Goal: Navigation & Orientation: Find specific page/section

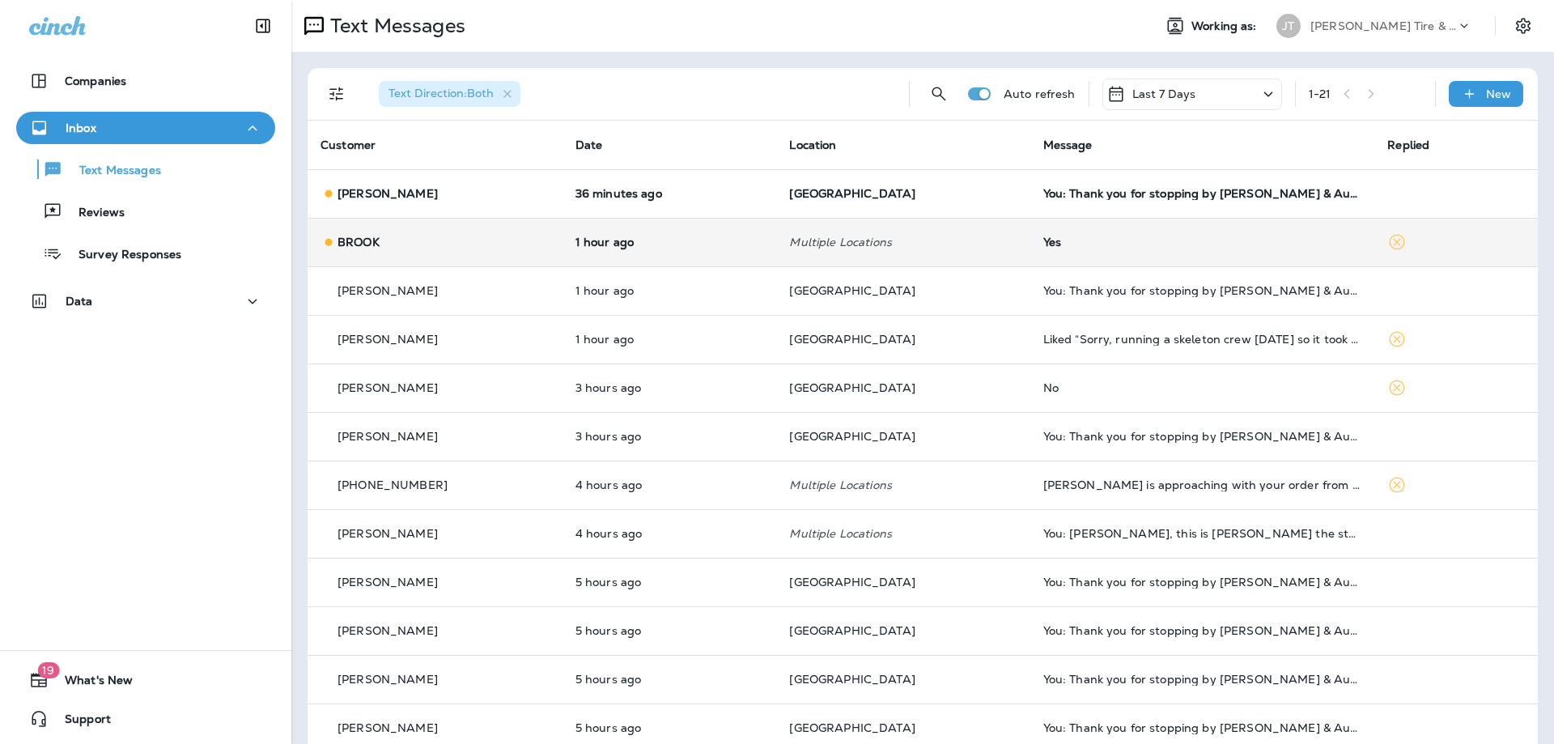
click at [543, 243] on div "BROOK" at bounding box center [435, 242] width 229 height 17
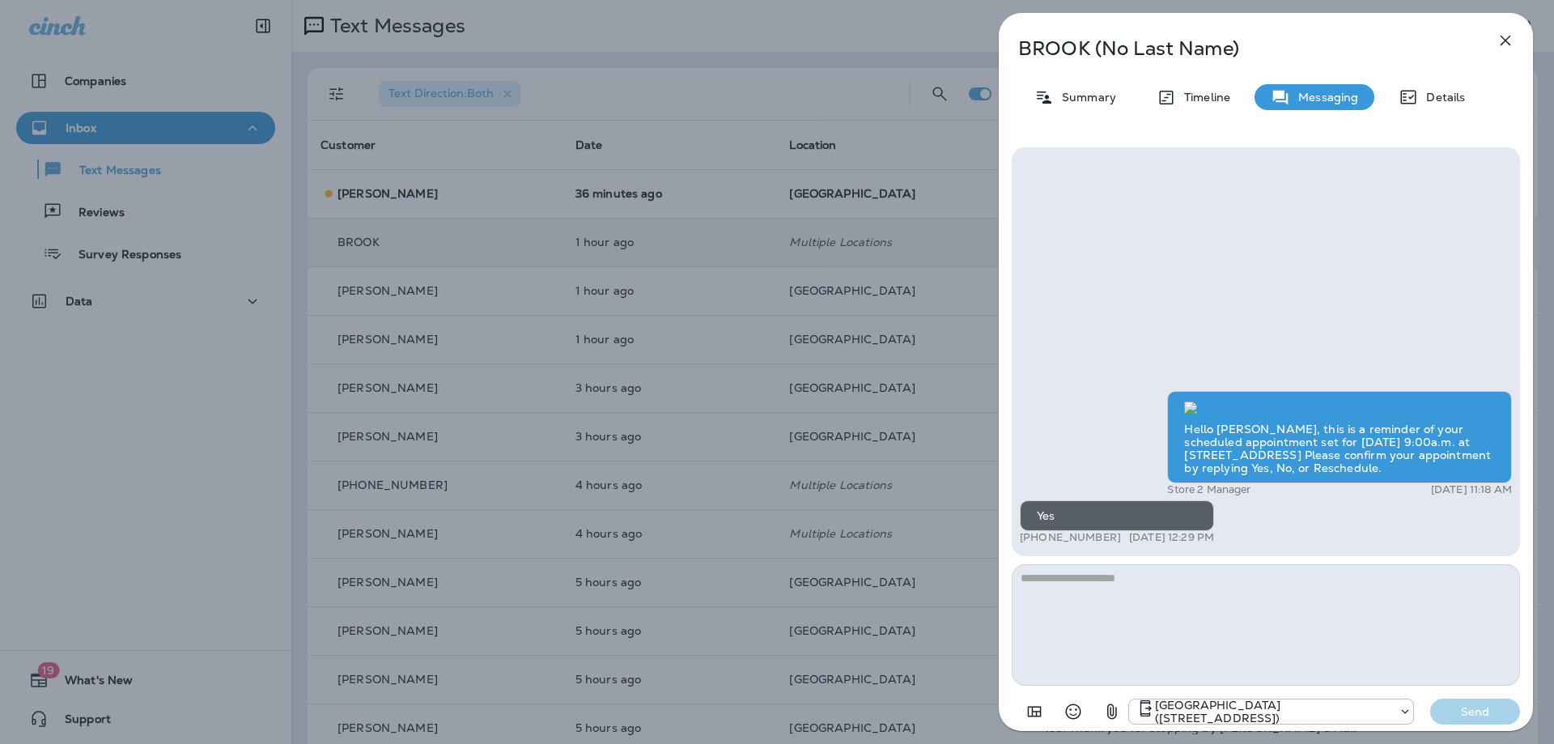
click at [1512, 41] on icon "button" at bounding box center [1505, 40] width 19 height 19
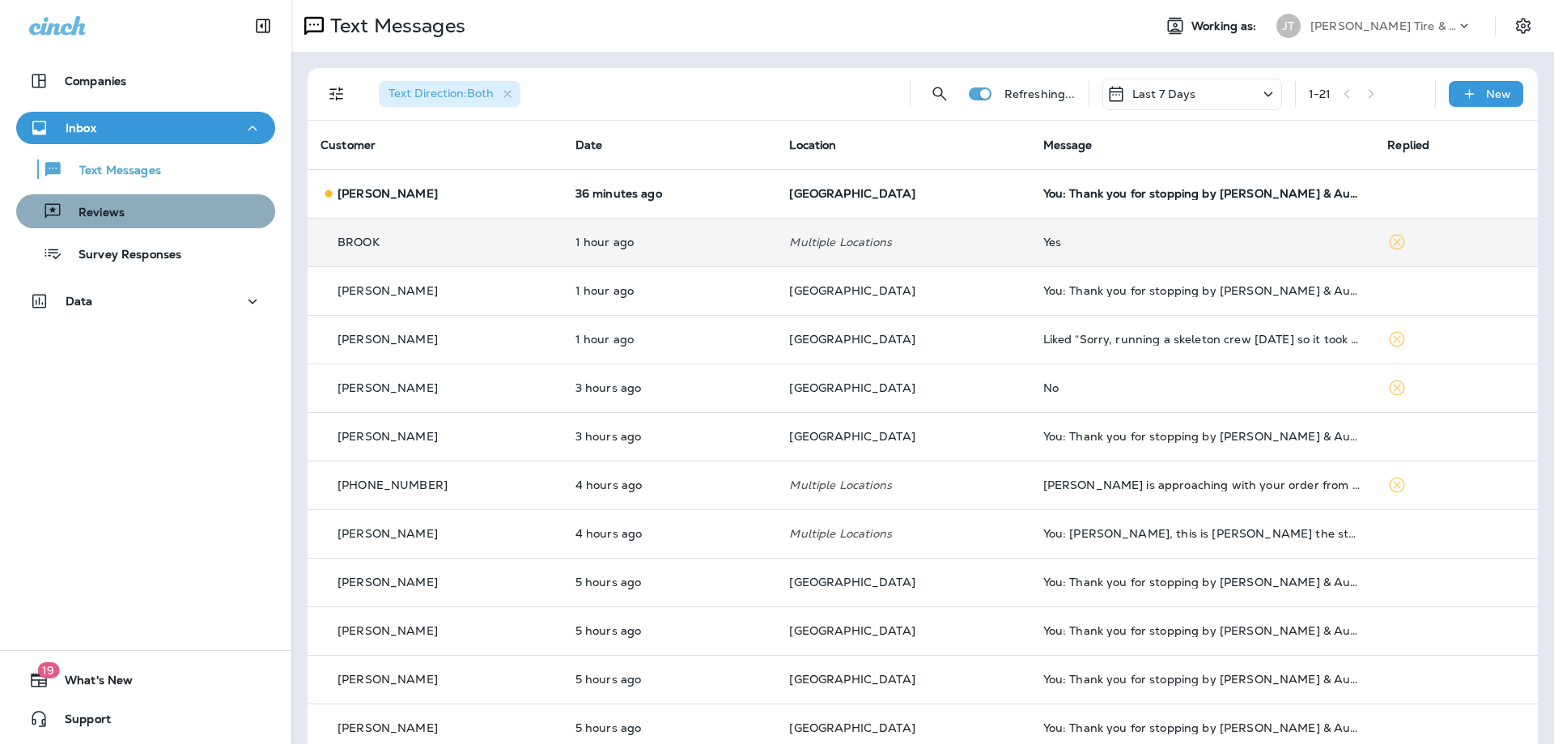
click at [91, 199] on button "Reviews" at bounding box center [145, 211] width 259 height 34
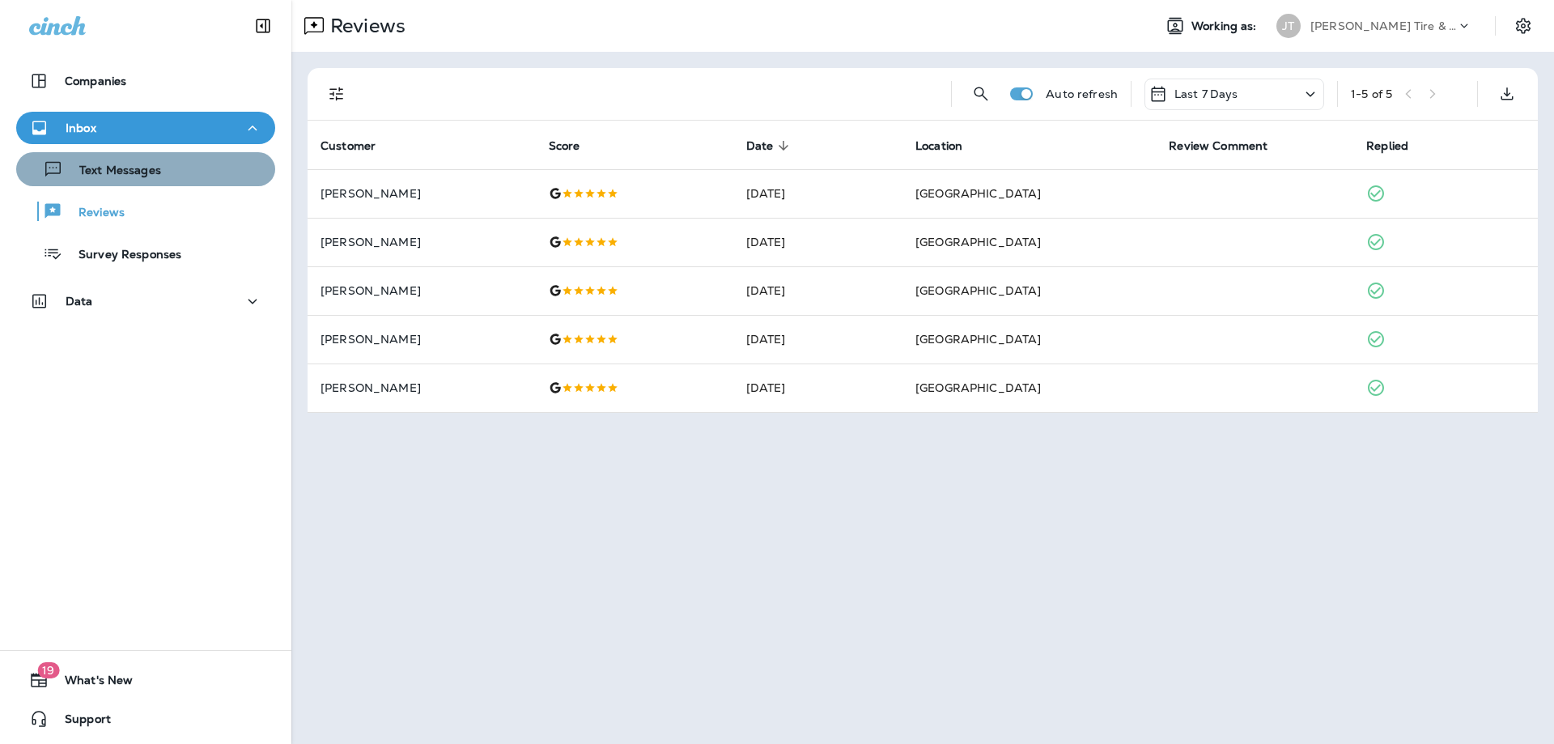
click at [202, 169] on div "Text Messages" at bounding box center [146, 169] width 246 height 24
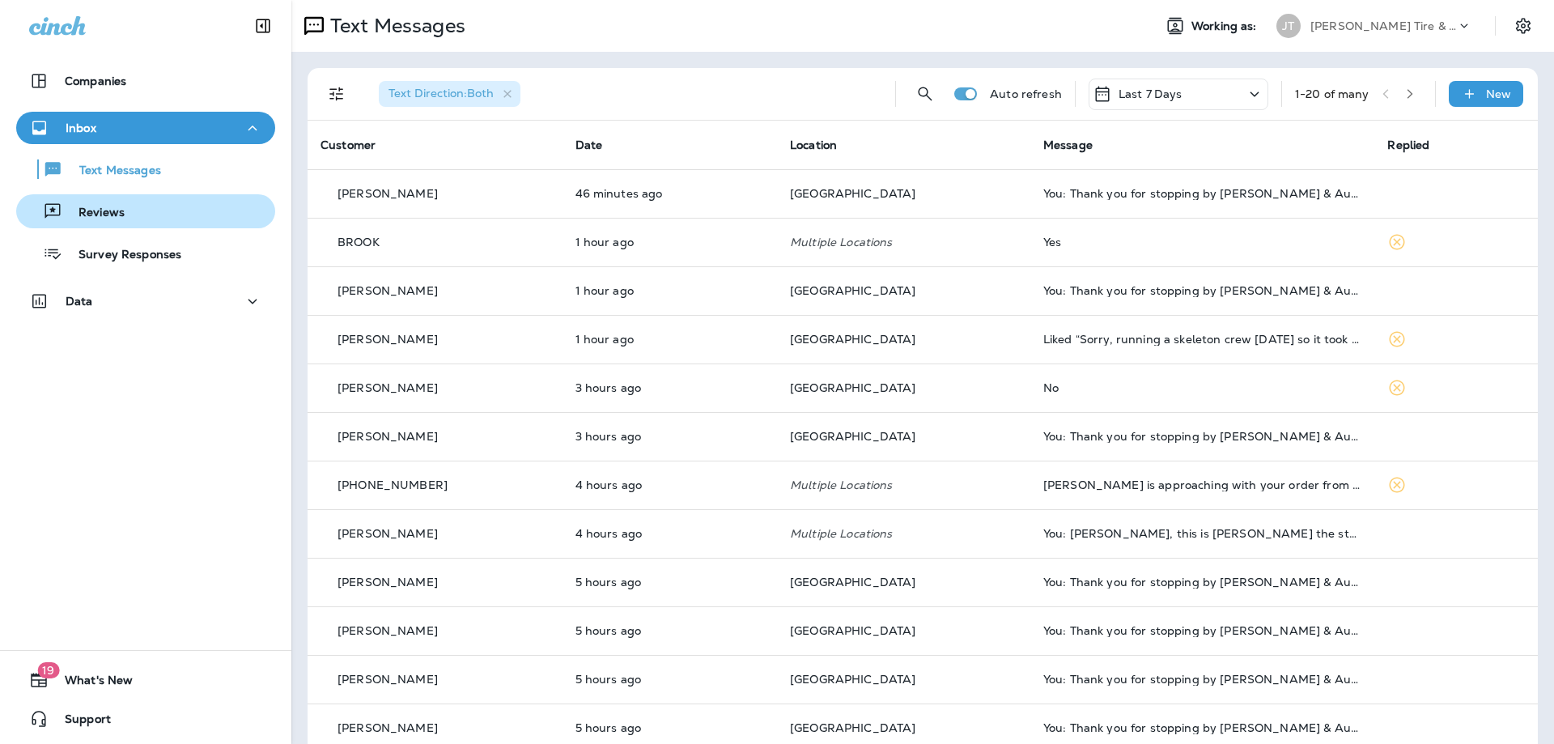
click at [160, 206] on div "Reviews" at bounding box center [146, 211] width 246 height 24
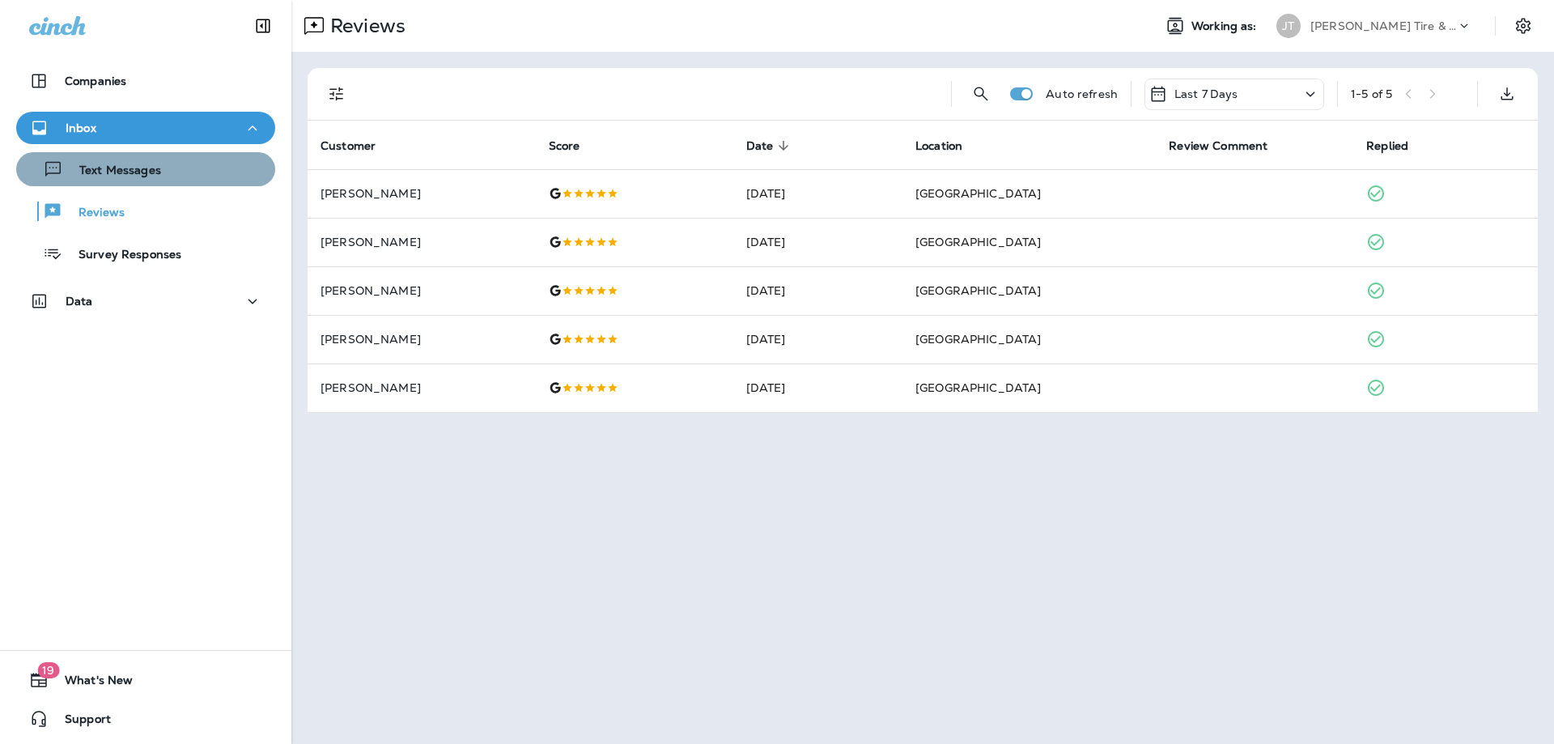
click at [143, 165] on p "Text Messages" at bounding box center [112, 171] width 98 height 15
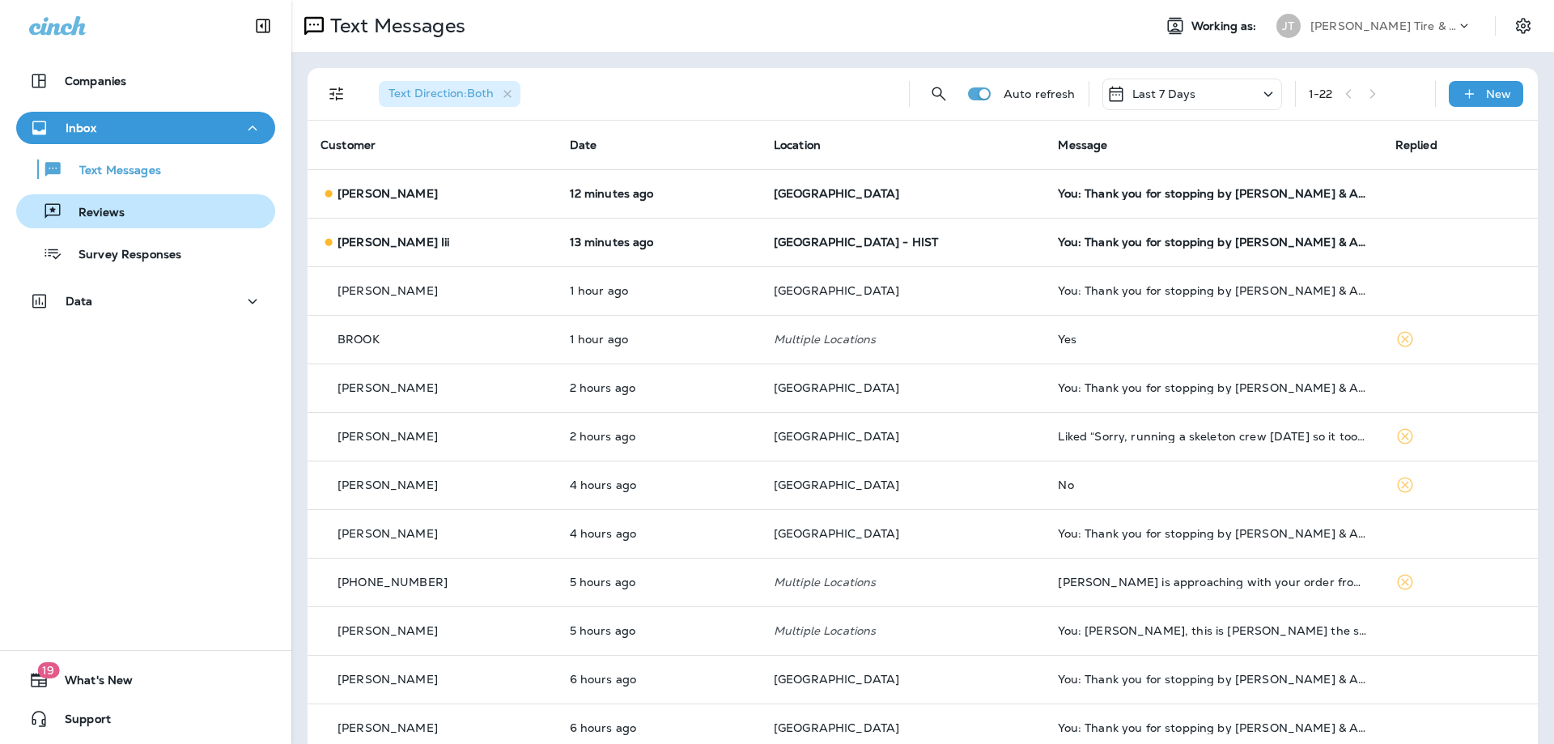
click at [132, 210] on div "Reviews" at bounding box center [146, 211] width 246 height 24
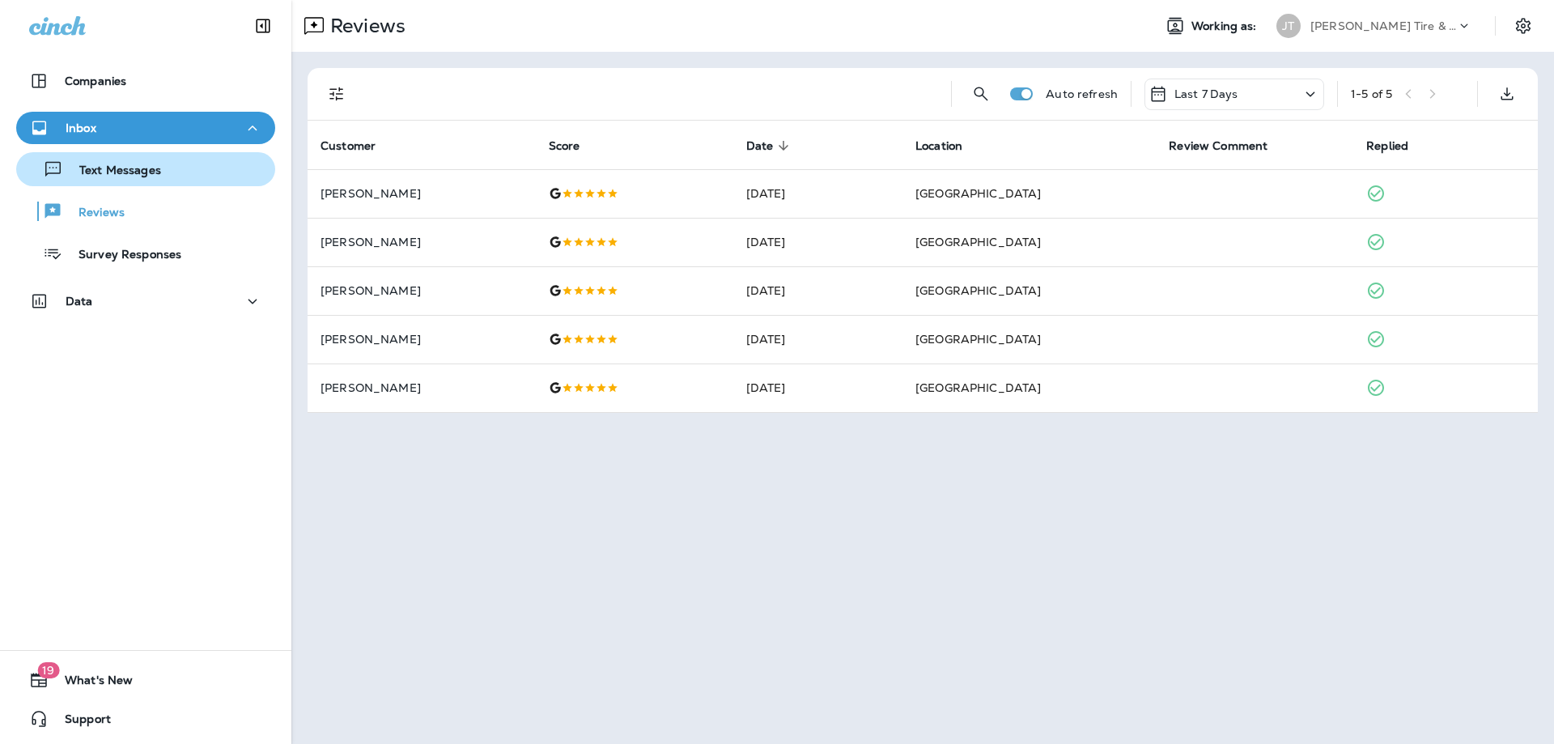
click at [166, 172] on div "Text Messages" at bounding box center [146, 169] width 246 height 24
